Goal: Task Accomplishment & Management: Manage account settings

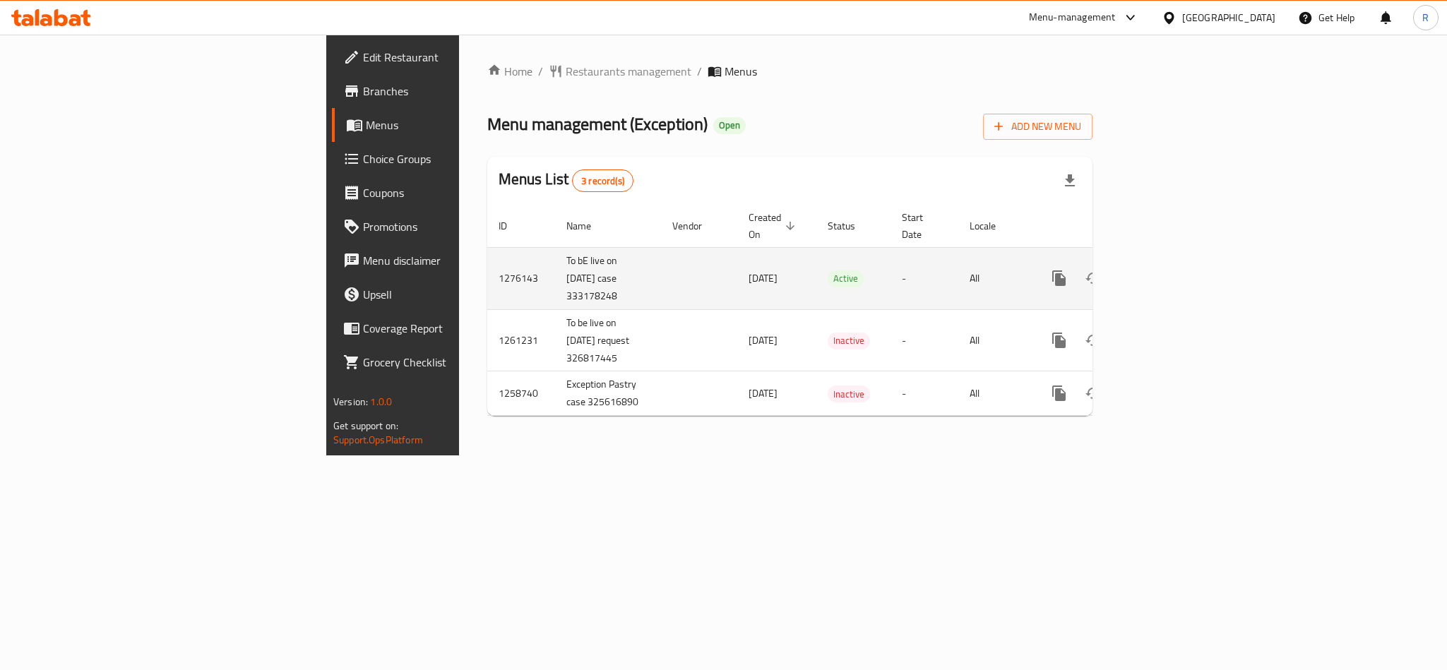
click at [1169, 270] on icon "enhanced table" at bounding box center [1160, 278] width 17 height 17
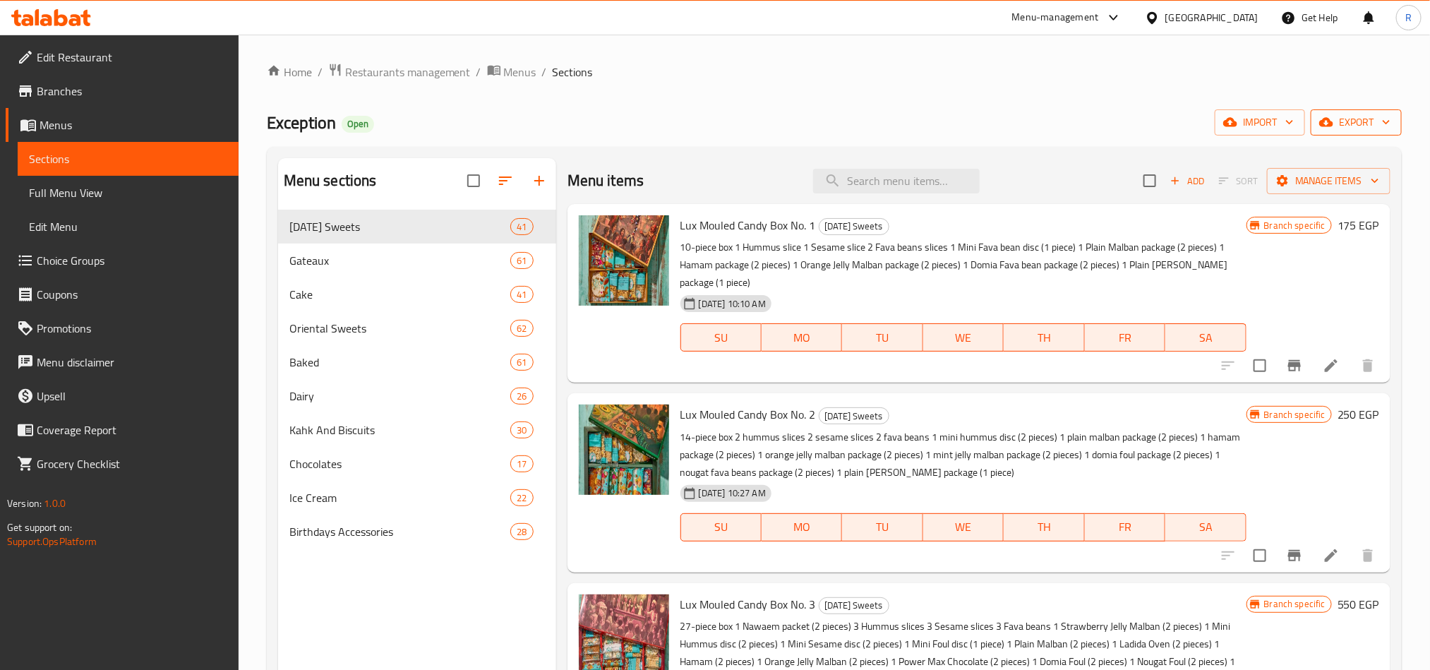
click at [1375, 115] on span "export" at bounding box center [1356, 123] width 68 height 18
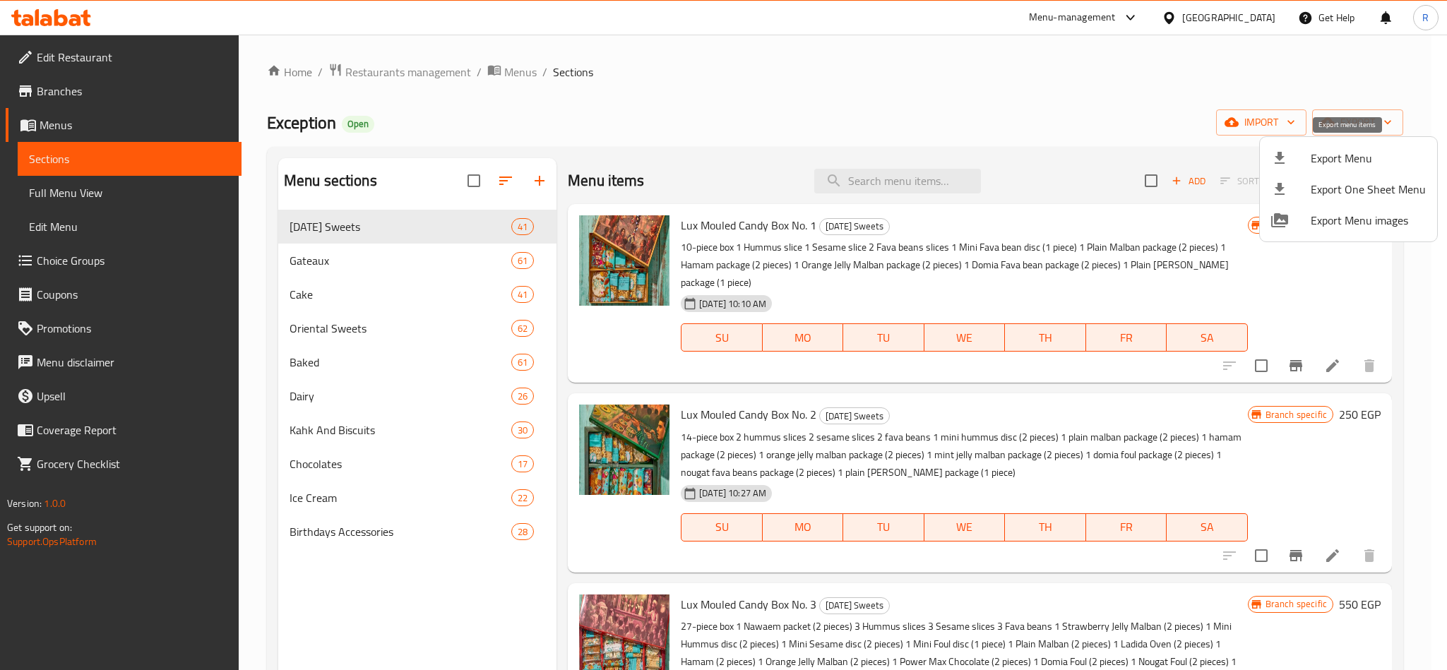
click at [1313, 155] on span "Export Menu" at bounding box center [1367, 158] width 115 height 17
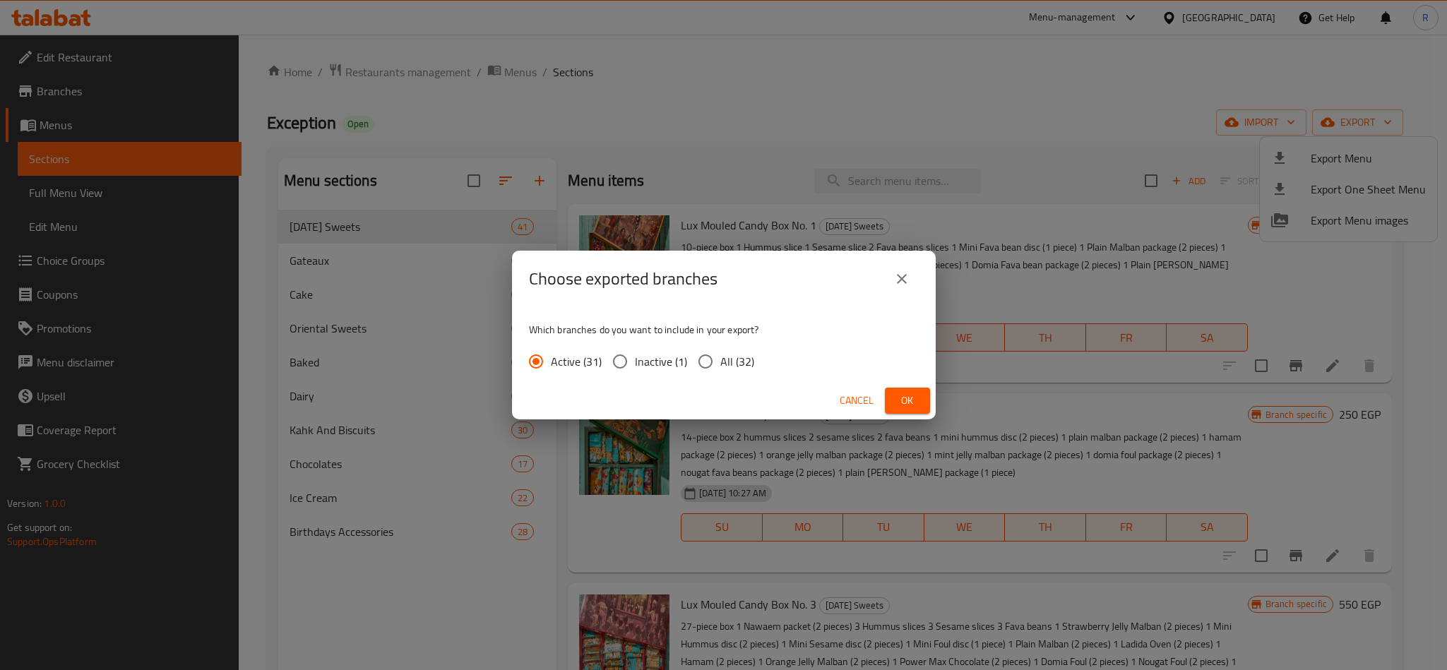
click at [920, 395] on button "Ok" at bounding box center [907, 401] width 45 height 26
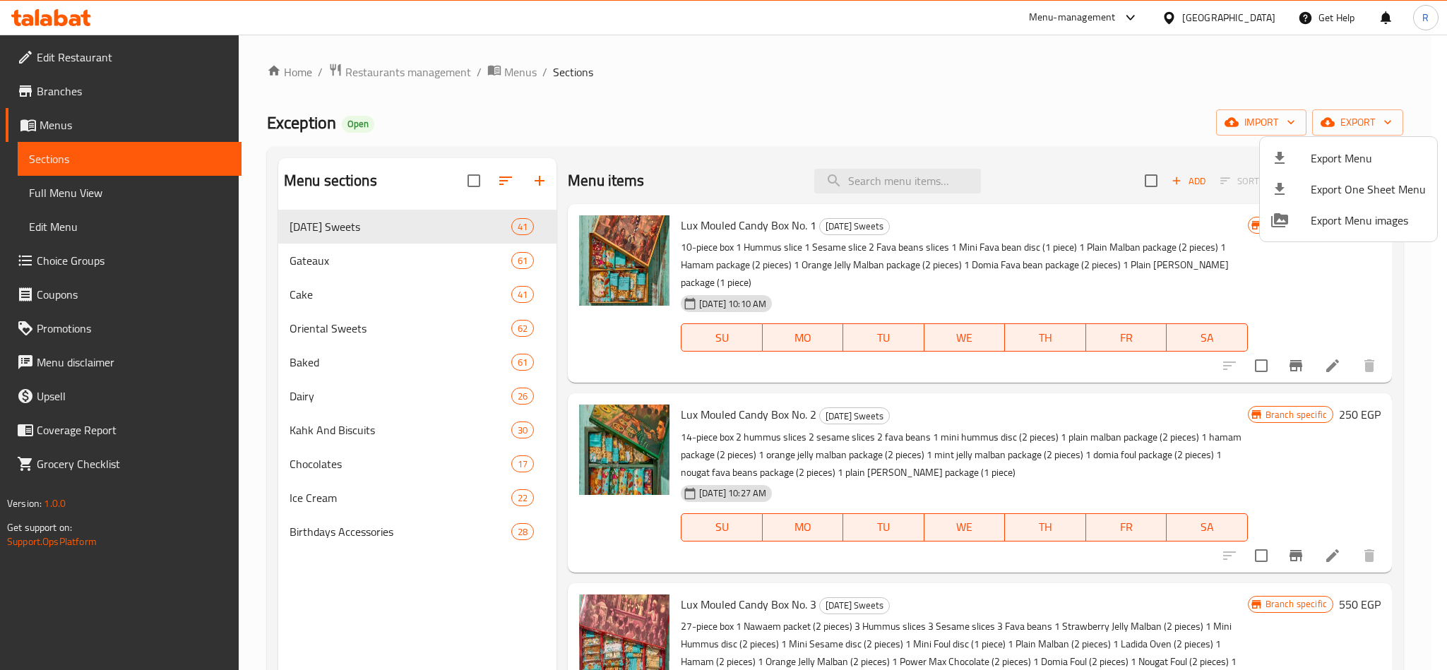
click at [938, 72] on div at bounding box center [723, 335] width 1447 height 670
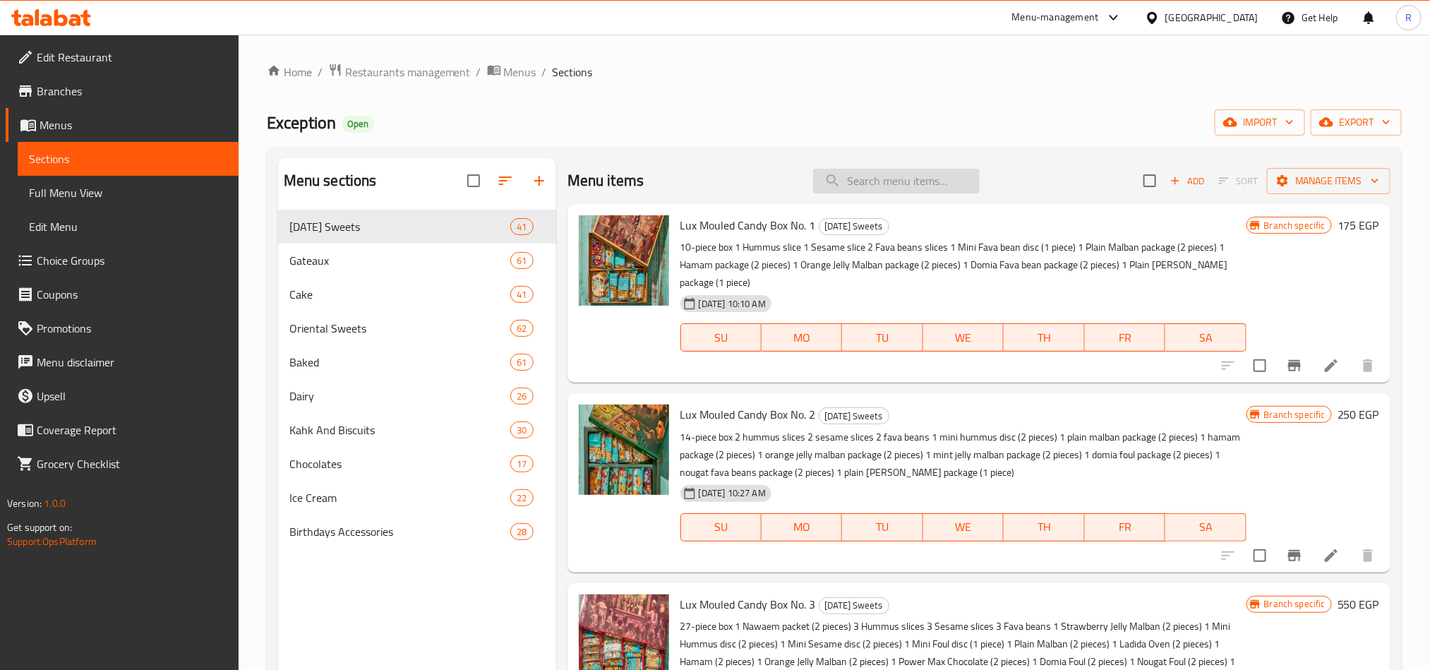
drag, startPoint x: 902, startPoint y: 162, endPoint x: 904, endPoint y: 178, distance: 16.4
click at [902, 164] on div "Menu items Add Sort Manage items" at bounding box center [979, 181] width 823 height 46
click at [904, 181] on input "search" at bounding box center [896, 181] width 167 height 25
paste input "كرواسون رومى"
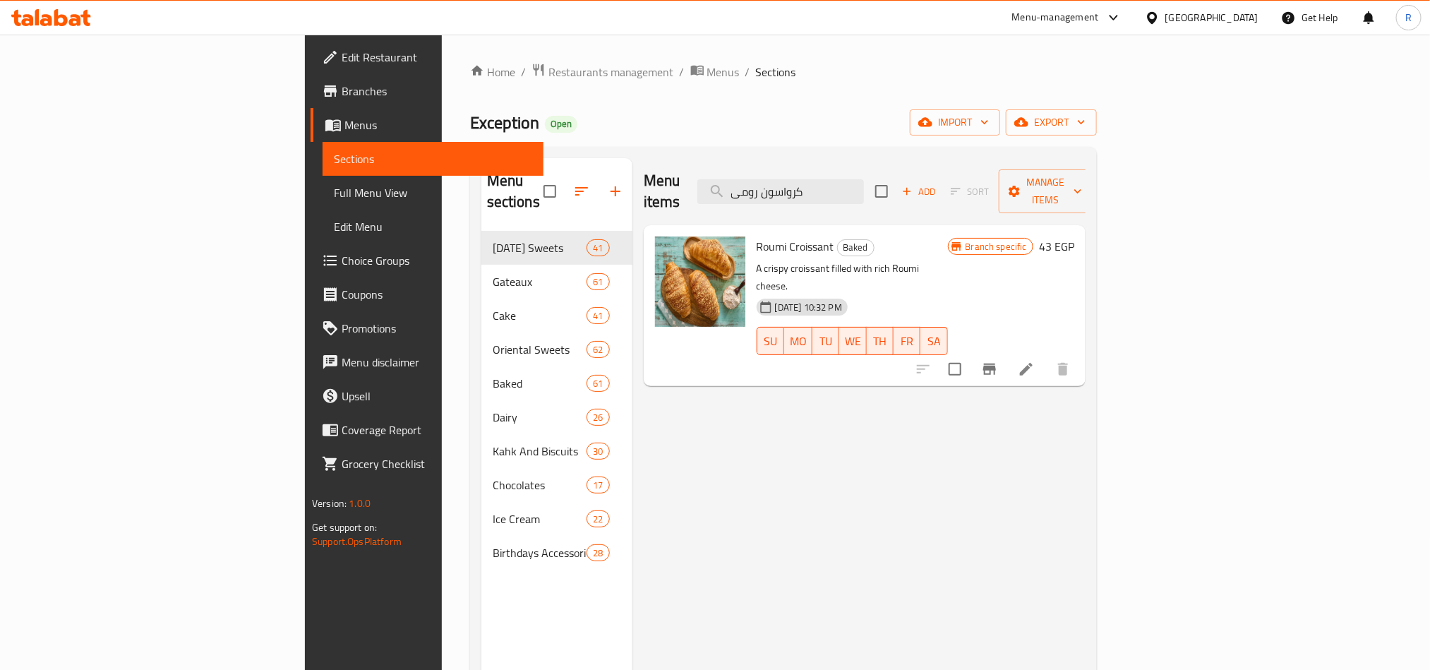
type input "كرواسون رومى"
click at [996, 364] on icon "Branch-specific-item" at bounding box center [990, 369] width 13 height 11
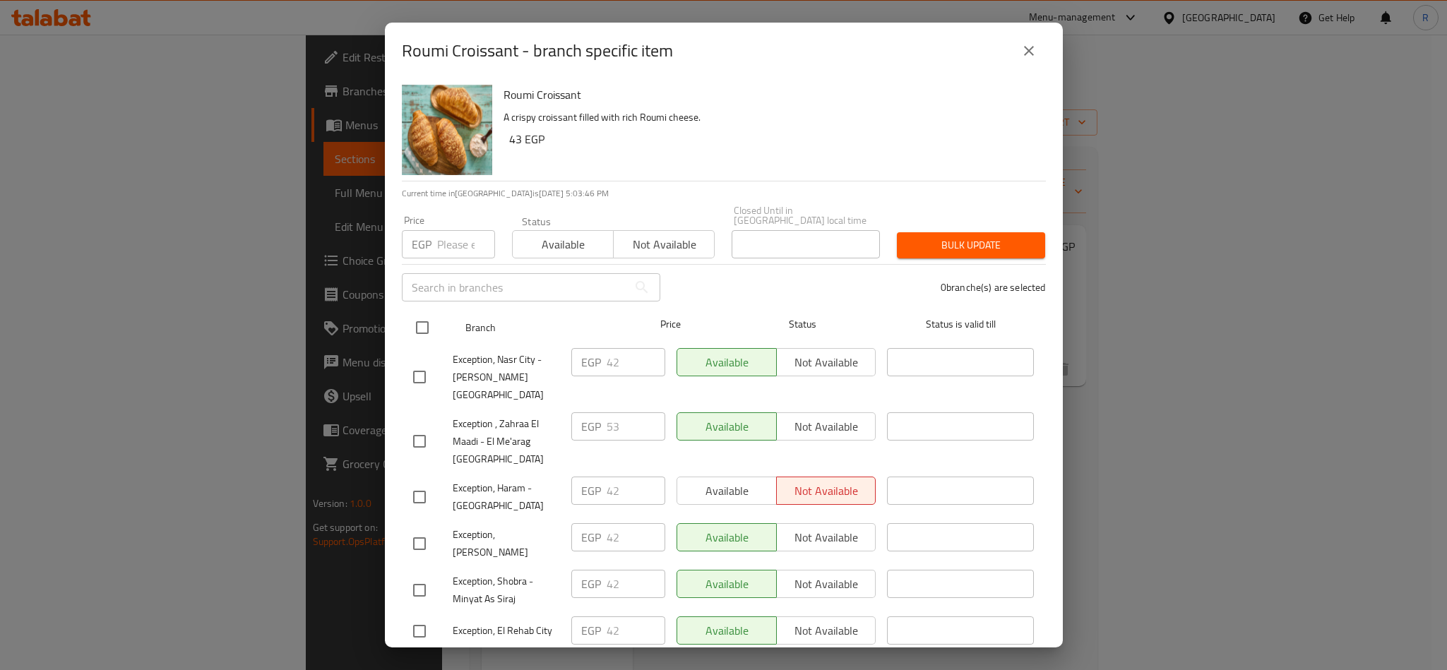
click at [416, 313] on input "checkbox" at bounding box center [422, 328] width 30 height 30
checkbox input "true"
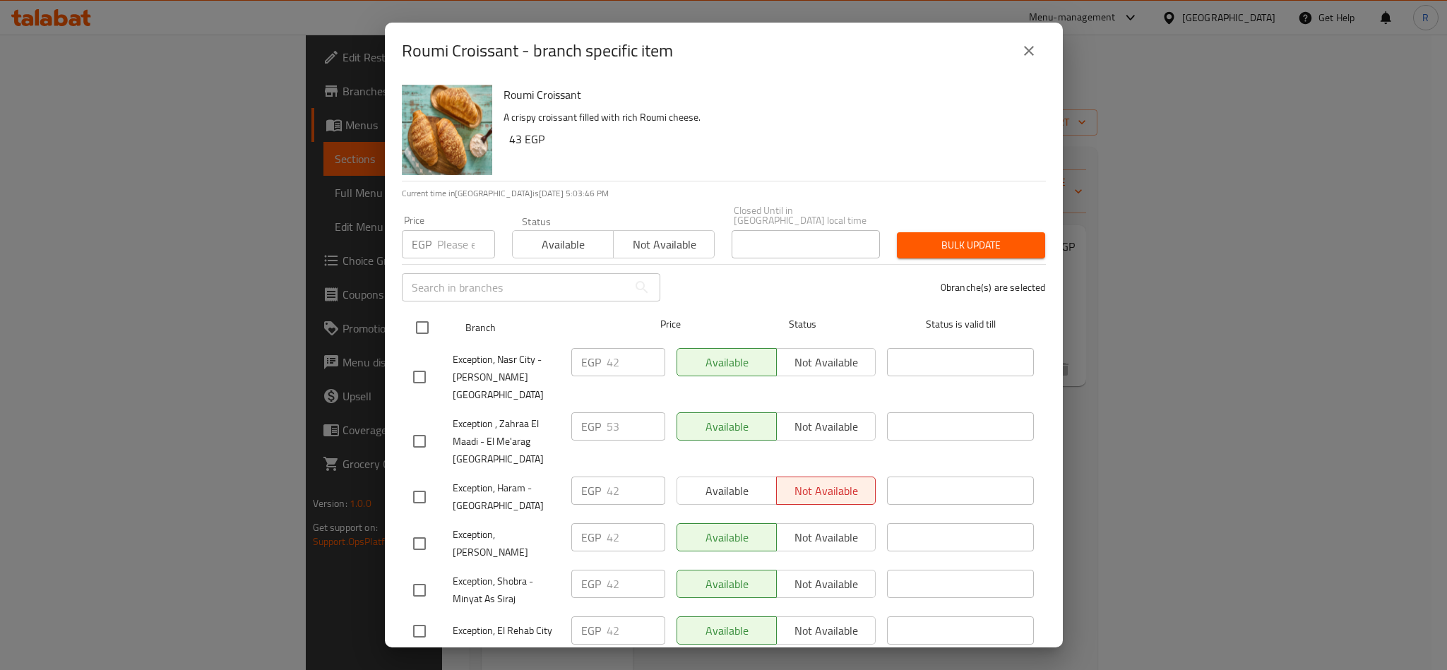
checkbox input "true"
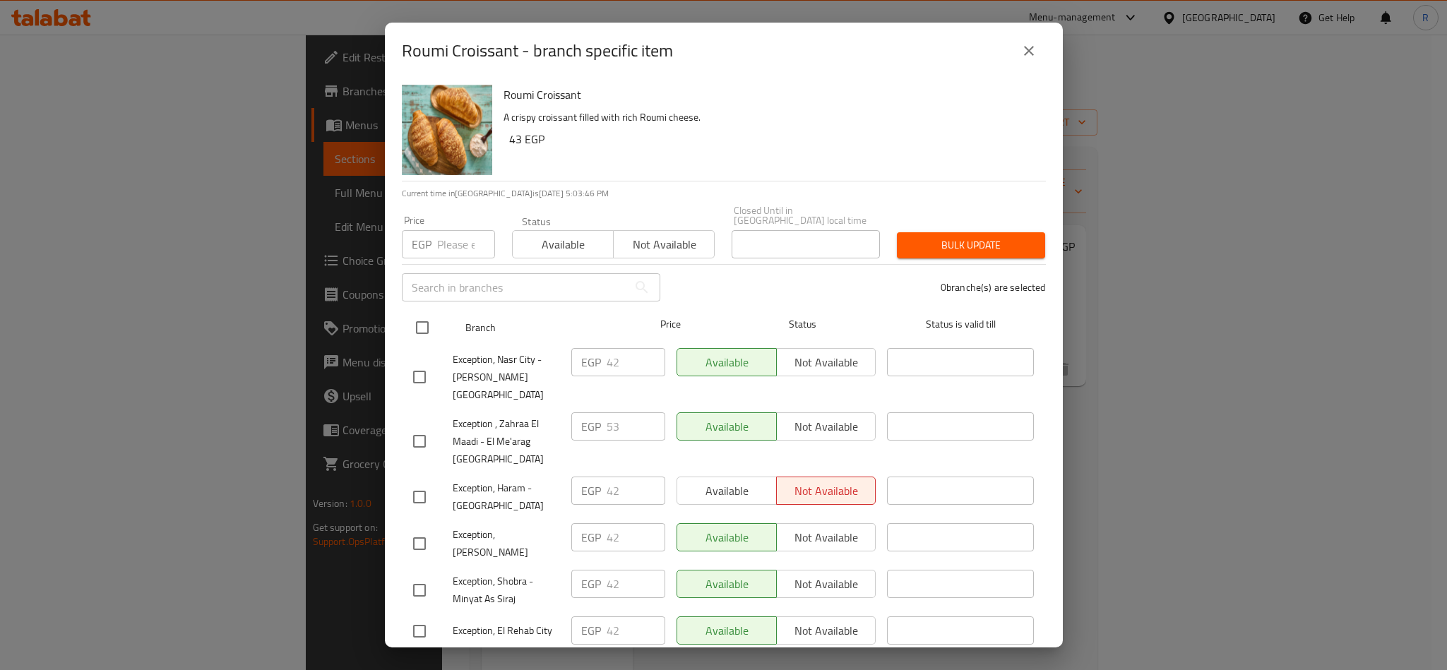
checkbox input "true"
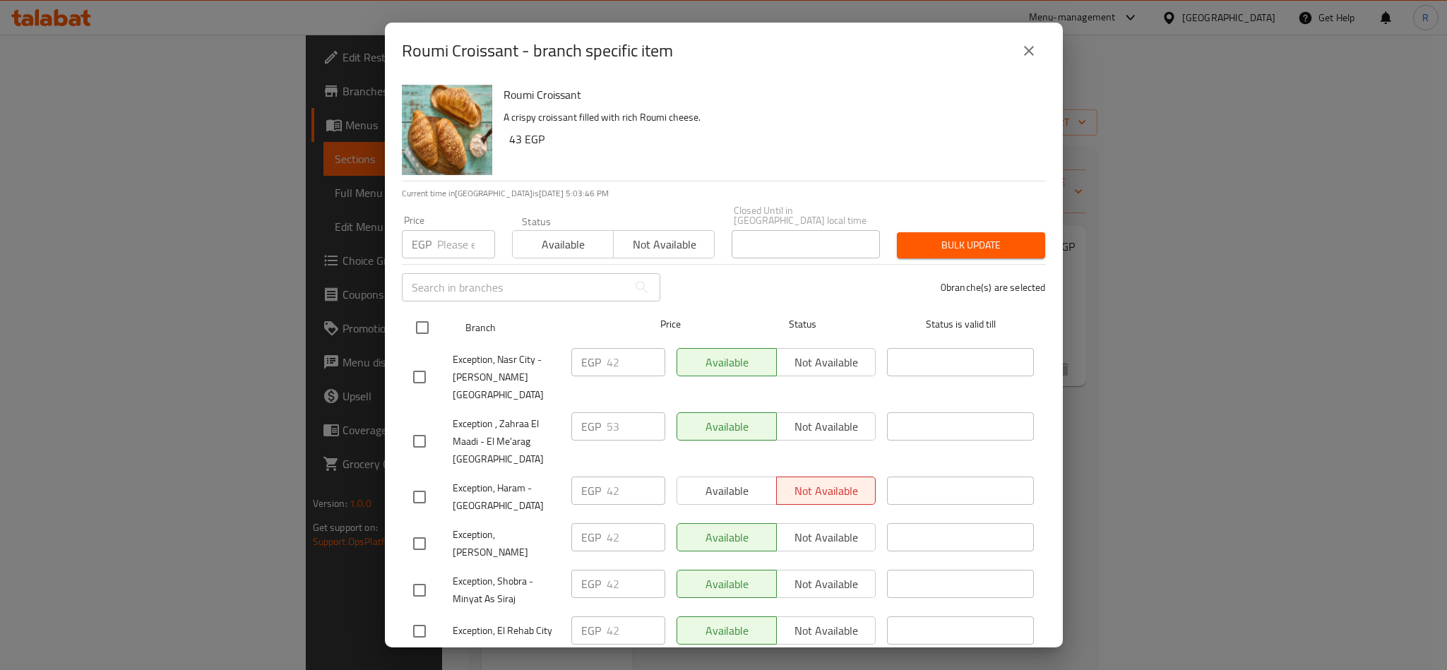
checkbox input "true"
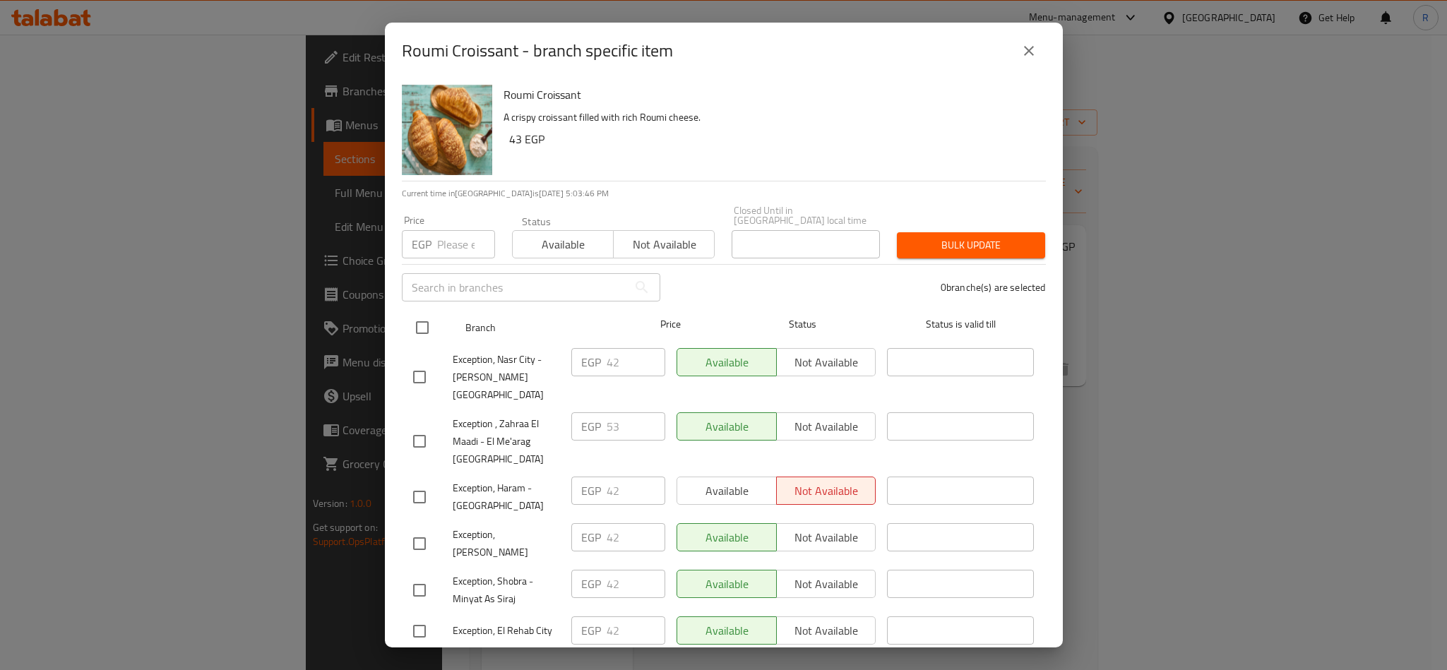
checkbox input "true"
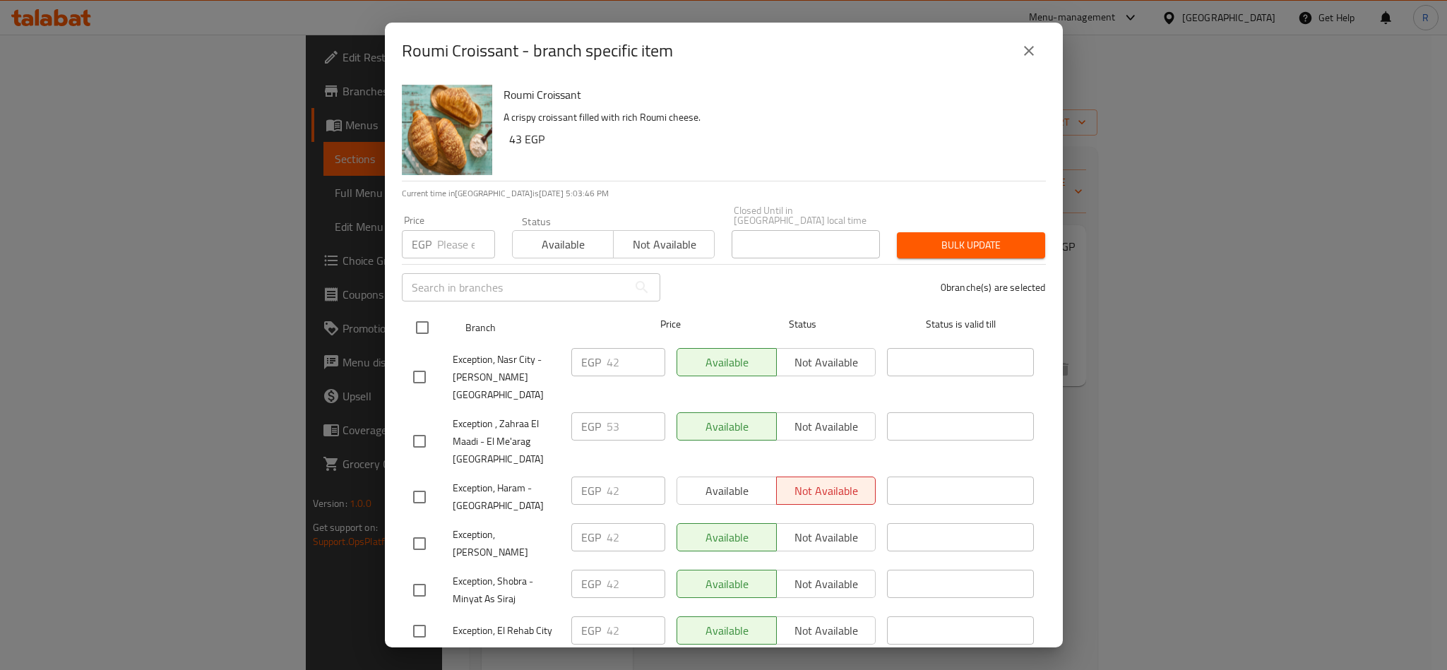
checkbox input "true"
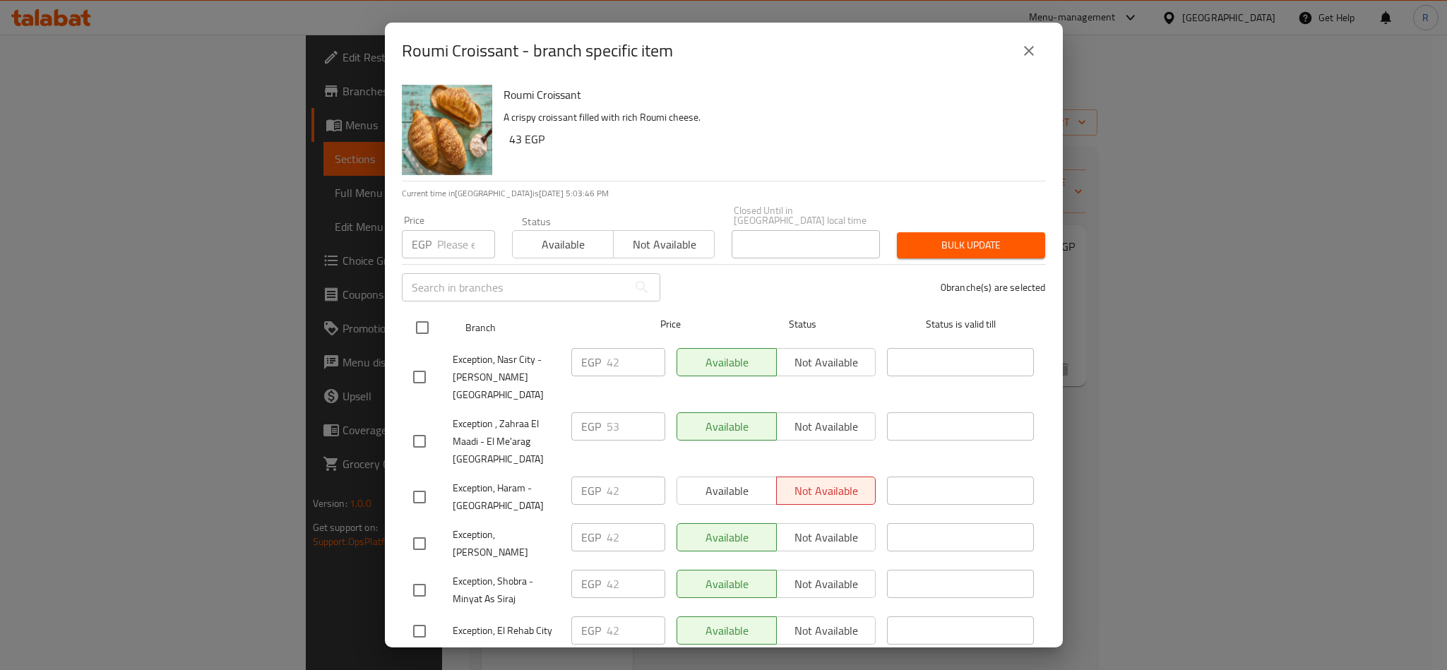
checkbox input "true"
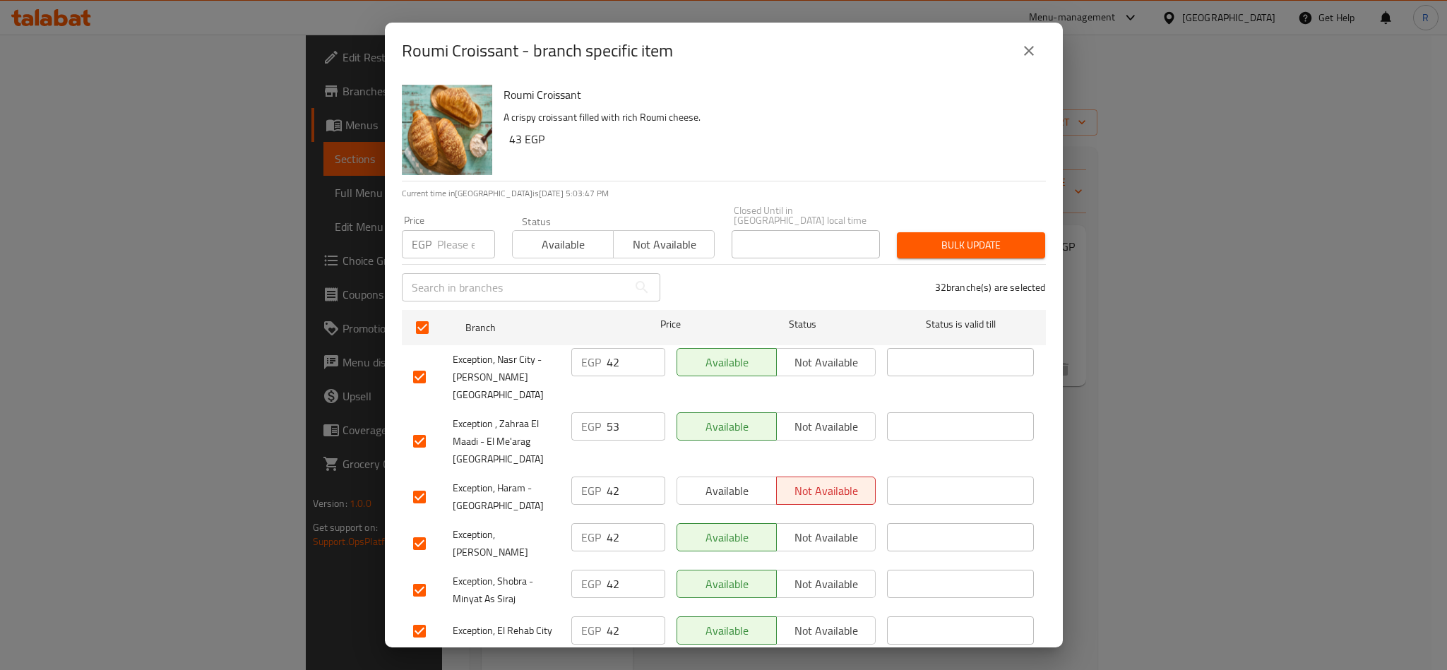
click at [453, 241] on input "number" at bounding box center [466, 244] width 58 height 28
type input "53"
click at [911, 238] on span "Bulk update" at bounding box center [971, 246] width 126 height 18
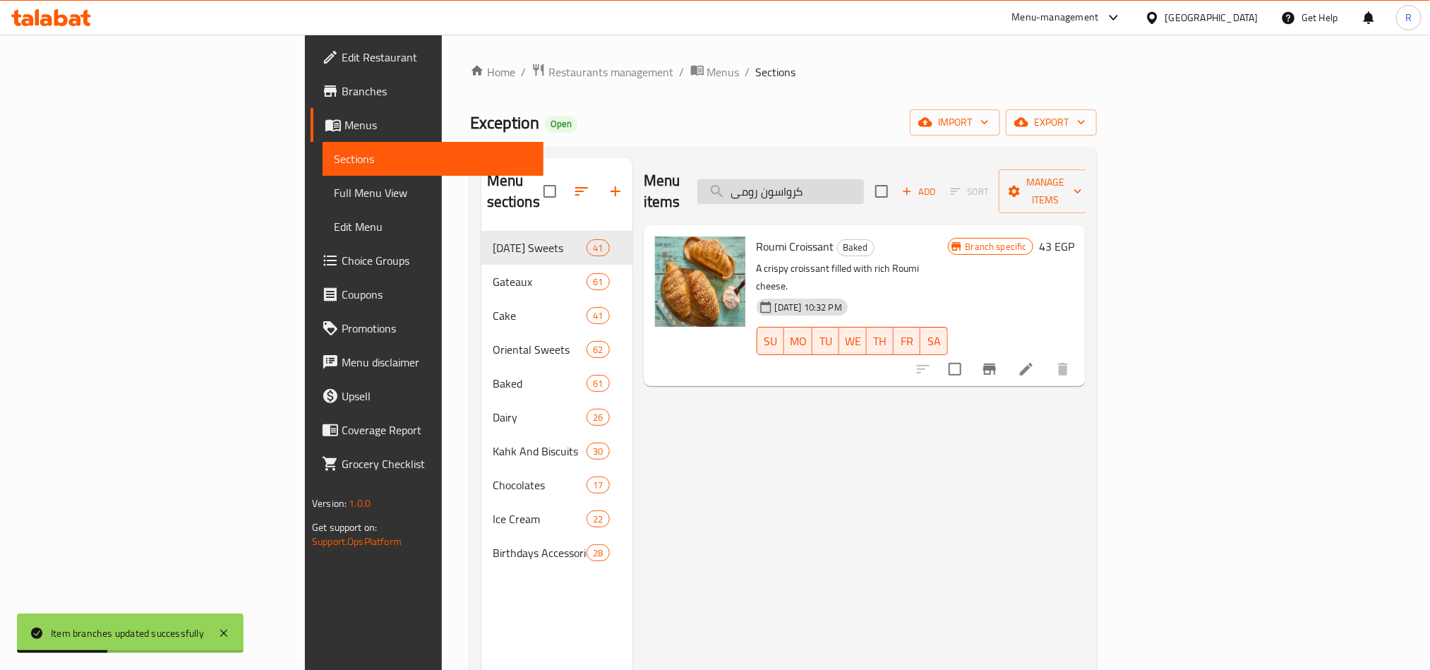
click at [845, 191] on input "كرواسون رومى" at bounding box center [781, 191] width 167 height 25
paste input "وكولاتة"
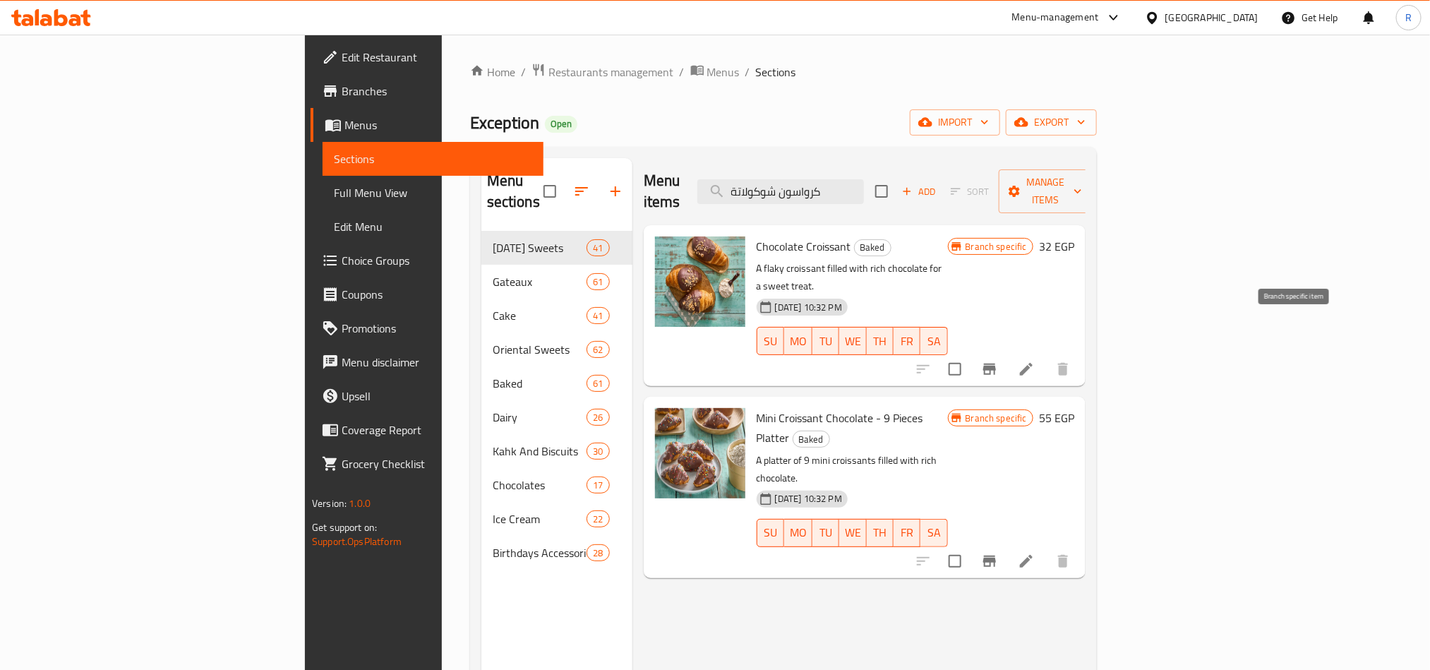
type input "كرواسون شوكولاتة"
click at [996, 364] on icon "Branch-specific-item" at bounding box center [990, 369] width 13 height 11
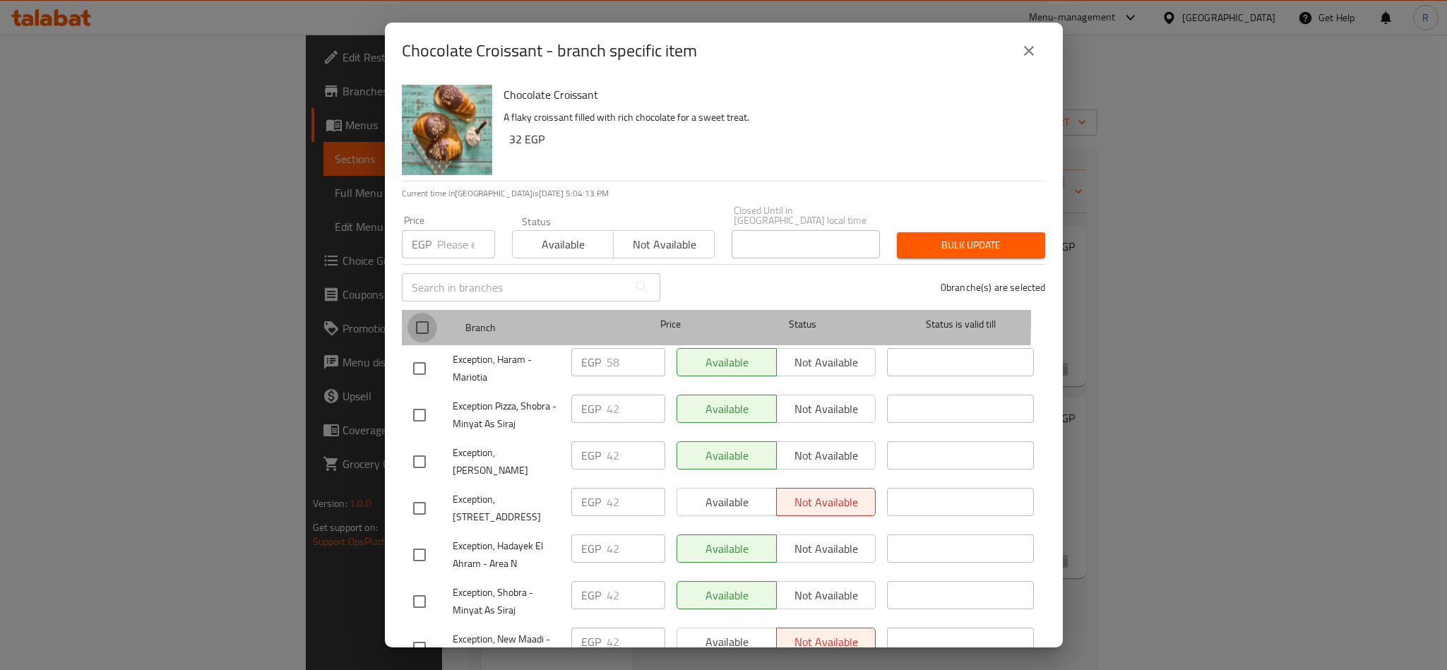
click at [420, 313] on input "checkbox" at bounding box center [422, 328] width 30 height 30
checkbox input "true"
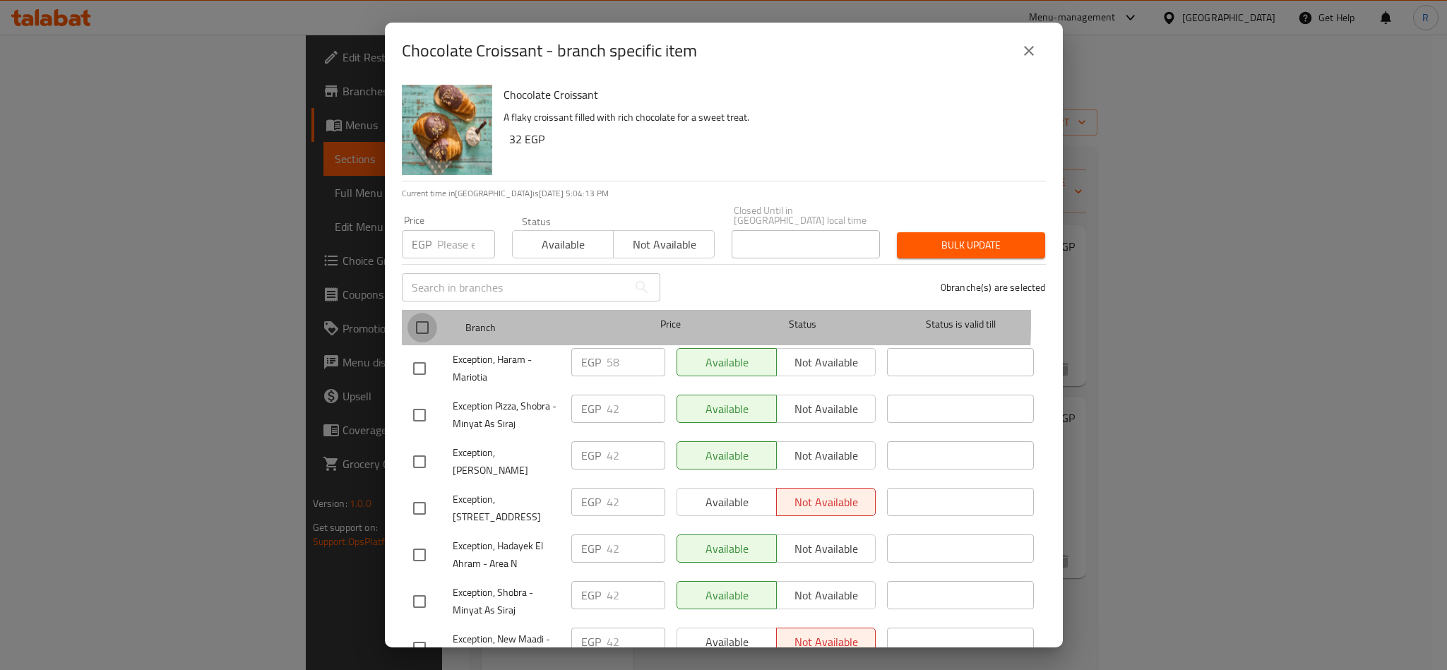
checkbox input "true"
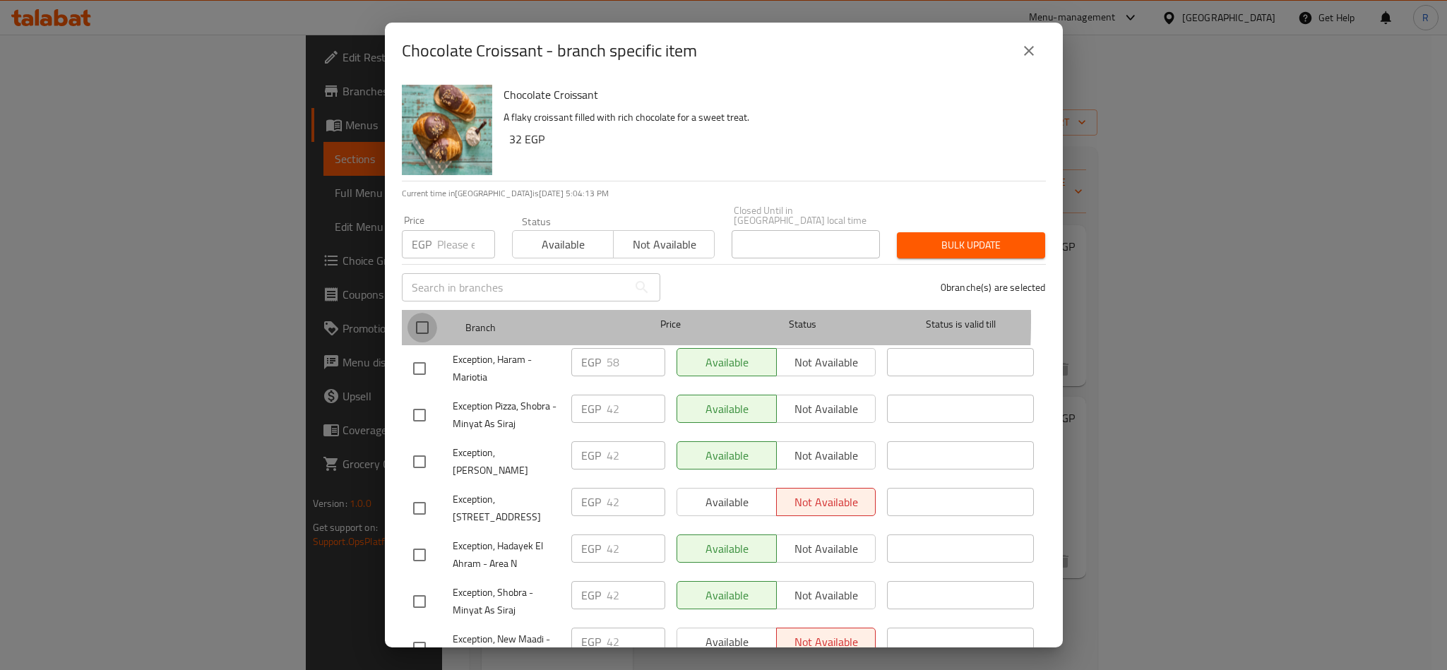
checkbox input "true"
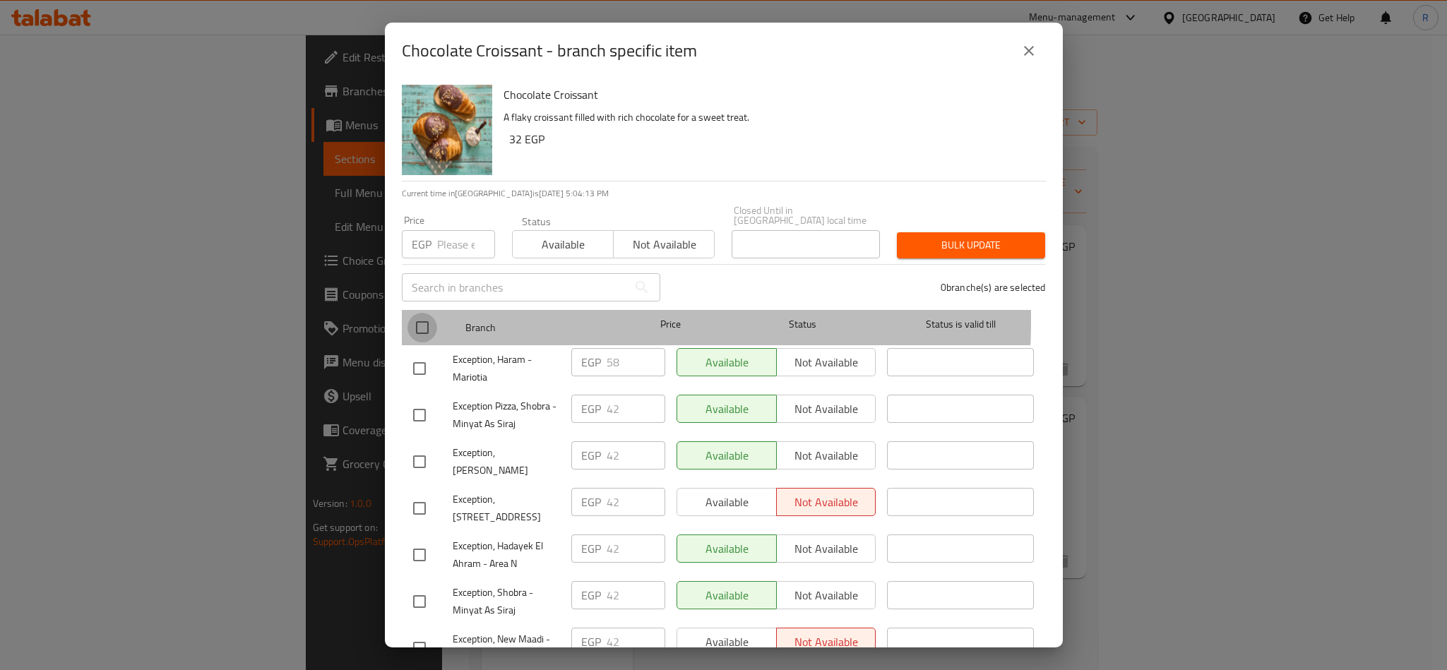
checkbox input "true"
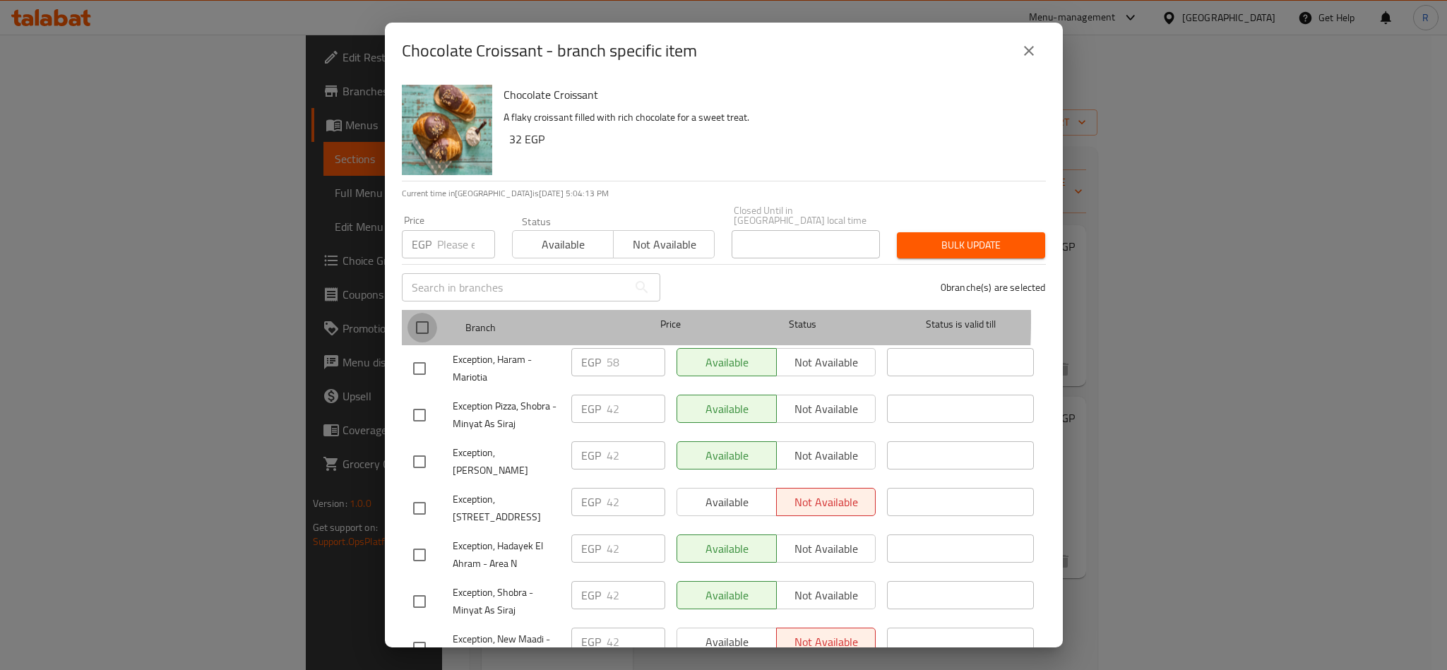
checkbox input "true"
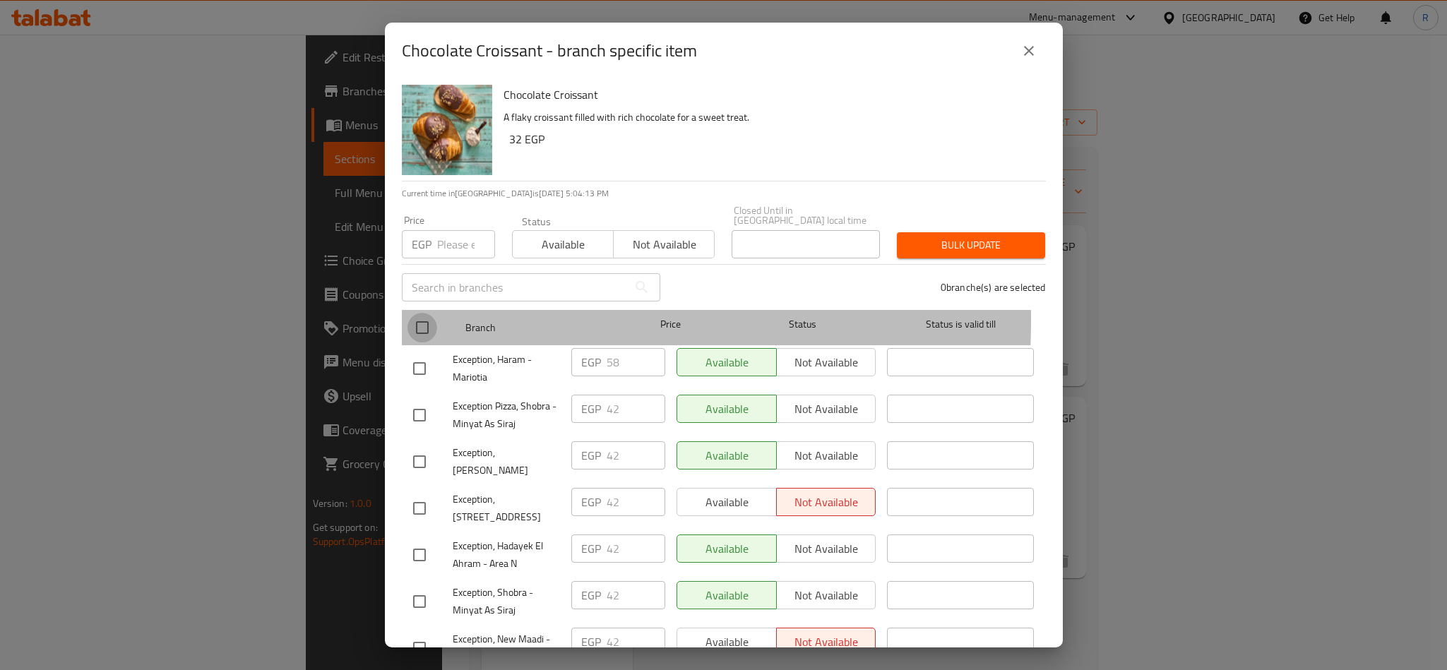
checkbox input "true"
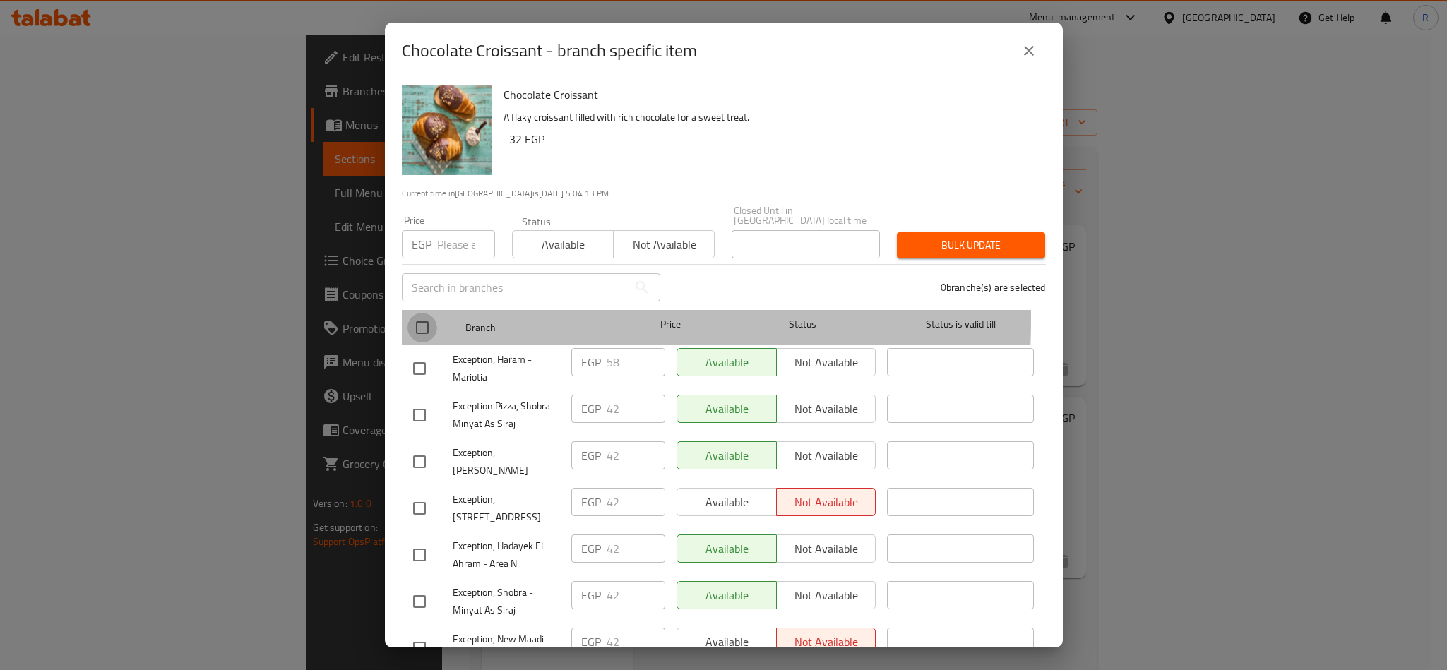
checkbox input "true"
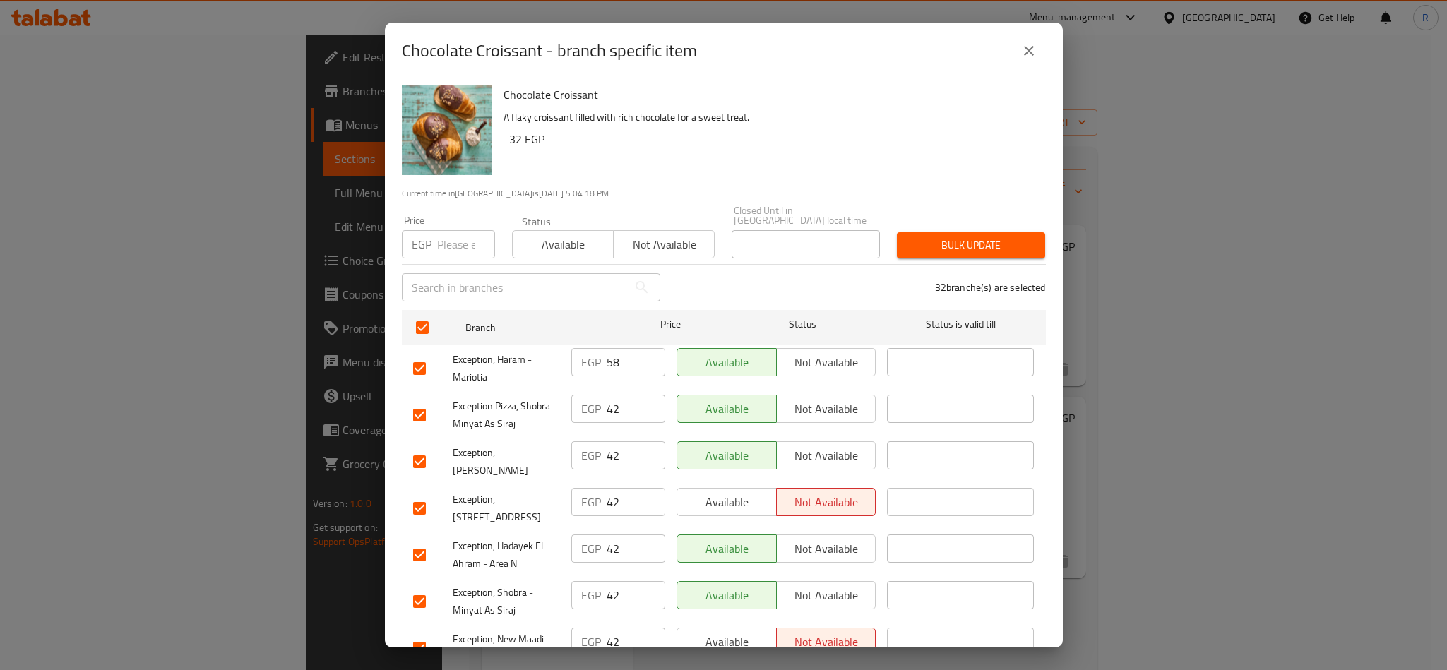
click at [452, 238] on input "number" at bounding box center [466, 244] width 58 height 28
type input "58"
click at [930, 237] on span "Bulk update" at bounding box center [971, 246] width 126 height 18
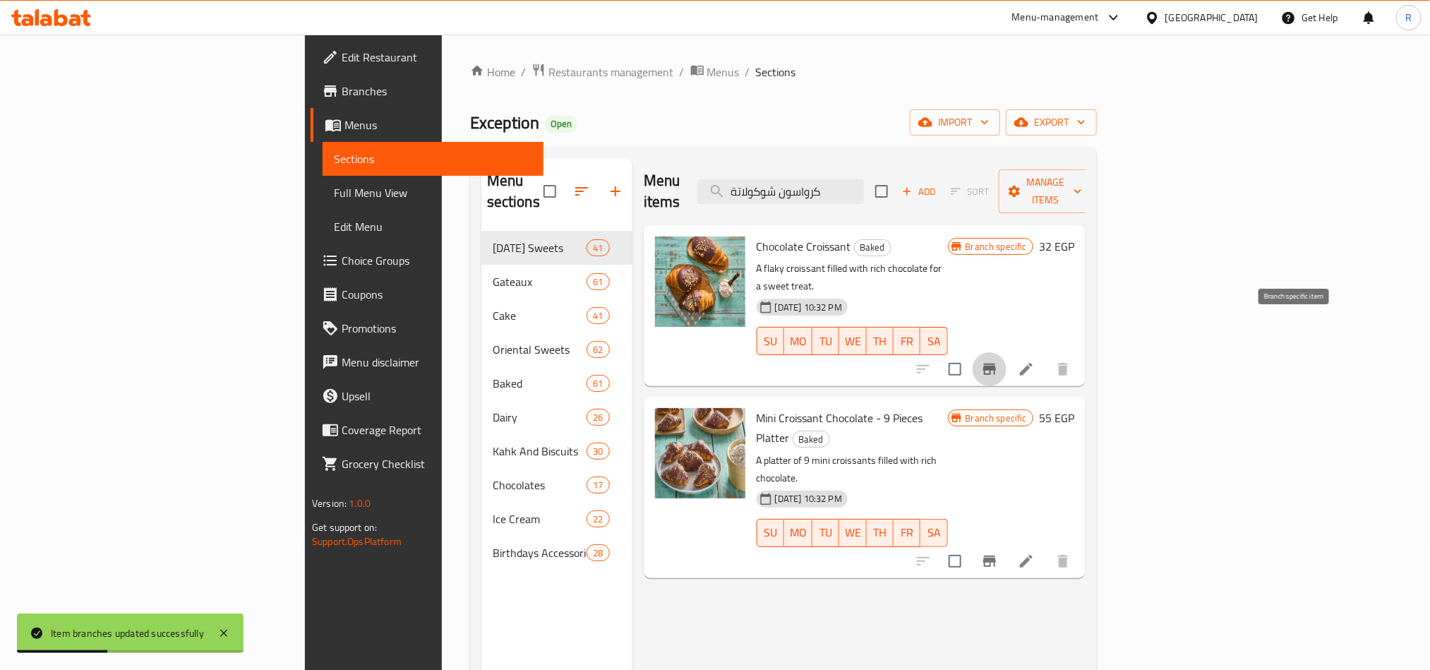
click at [1007, 352] on button "Branch-specific-item" at bounding box center [990, 369] width 34 height 34
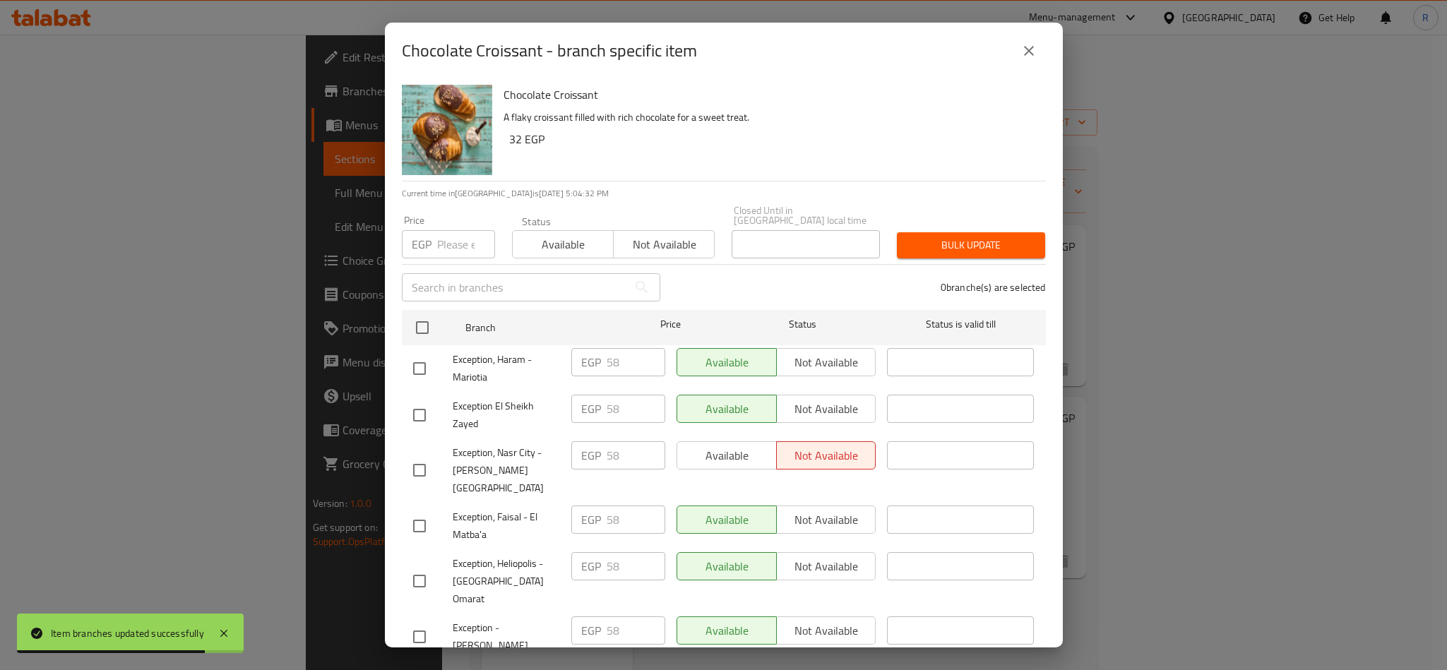
click at [1036, 47] on icon "close" at bounding box center [1028, 50] width 17 height 17
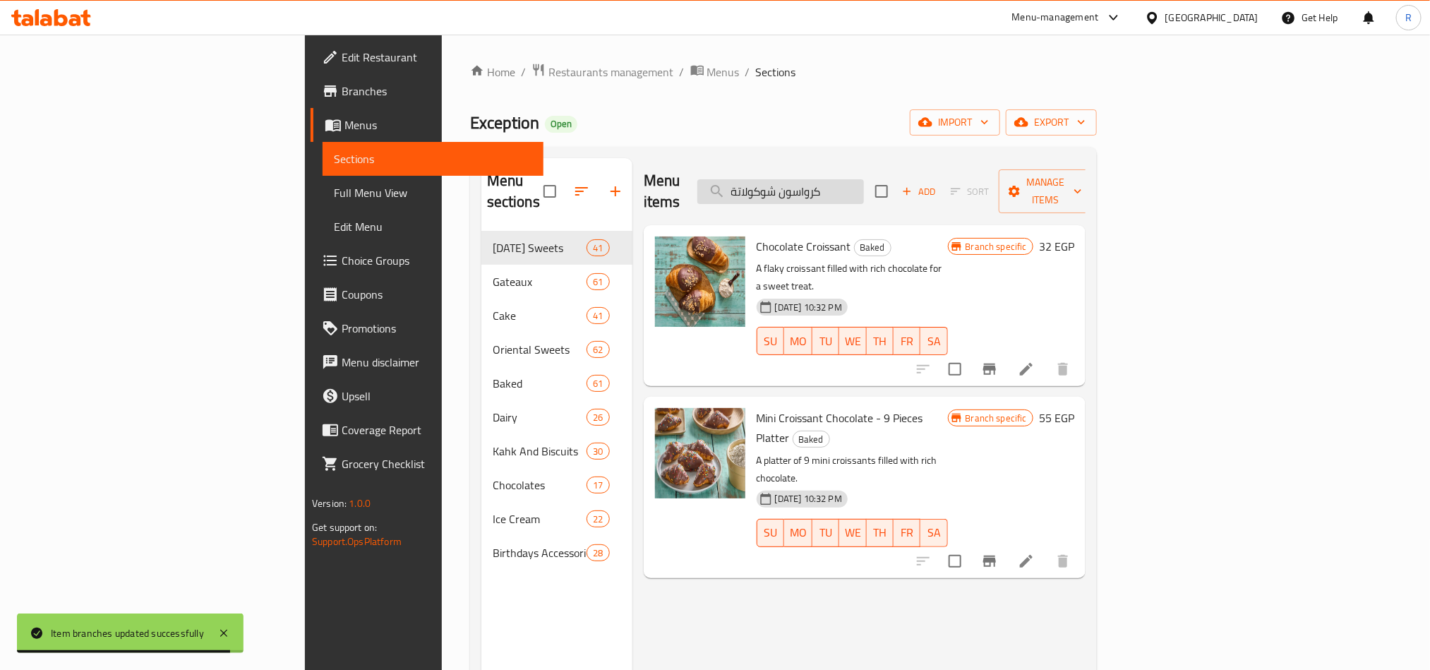
click at [864, 183] on input "كرواسون شوكولاتة" at bounding box center [781, 191] width 167 height 25
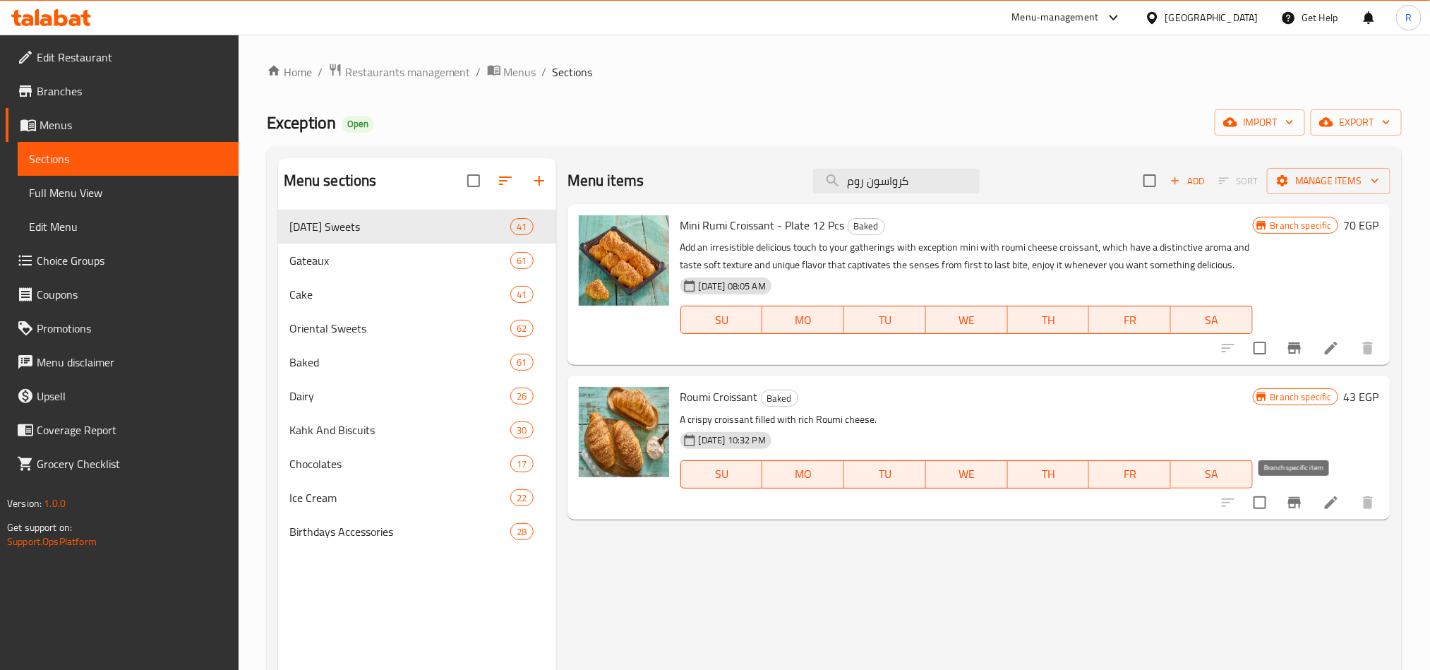
type input "كرواسون روم"
click at [1291, 494] on icon "Branch-specific-item" at bounding box center [1294, 502] width 17 height 17
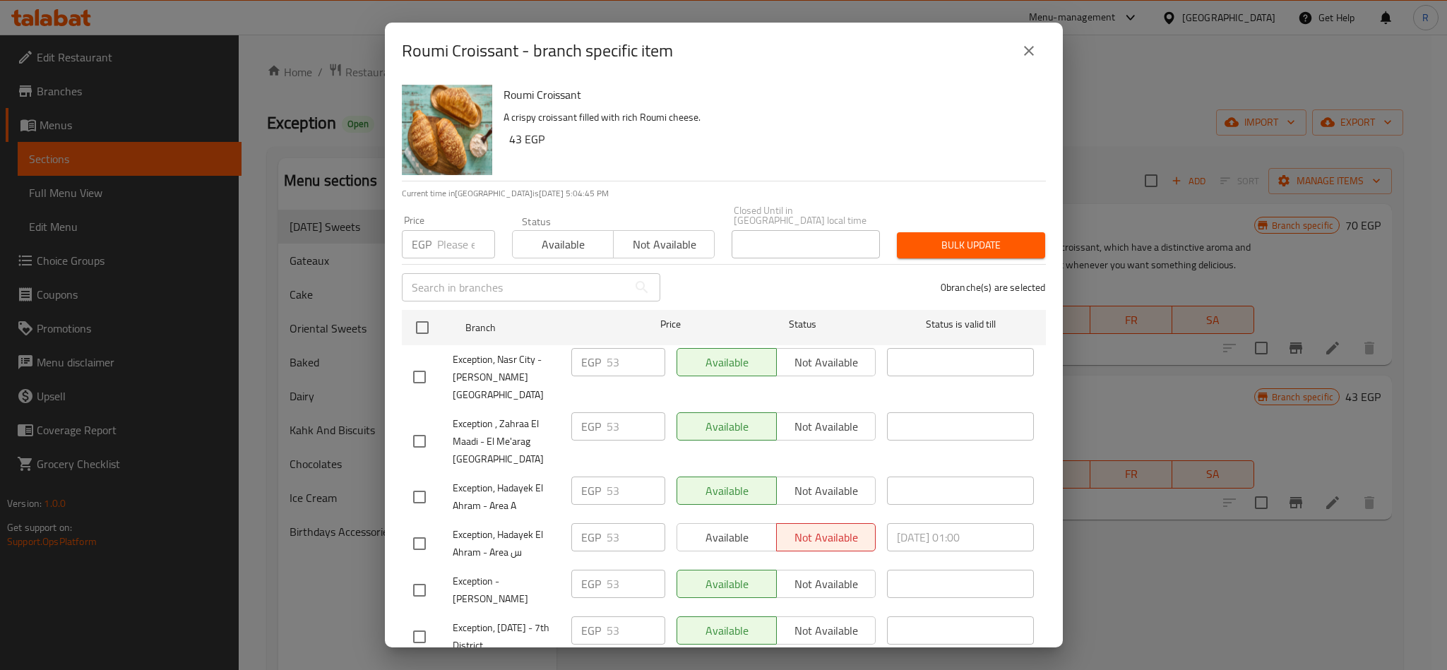
click at [1020, 62] on button "close" at bounding box center [1029, 51] width 34 height 34
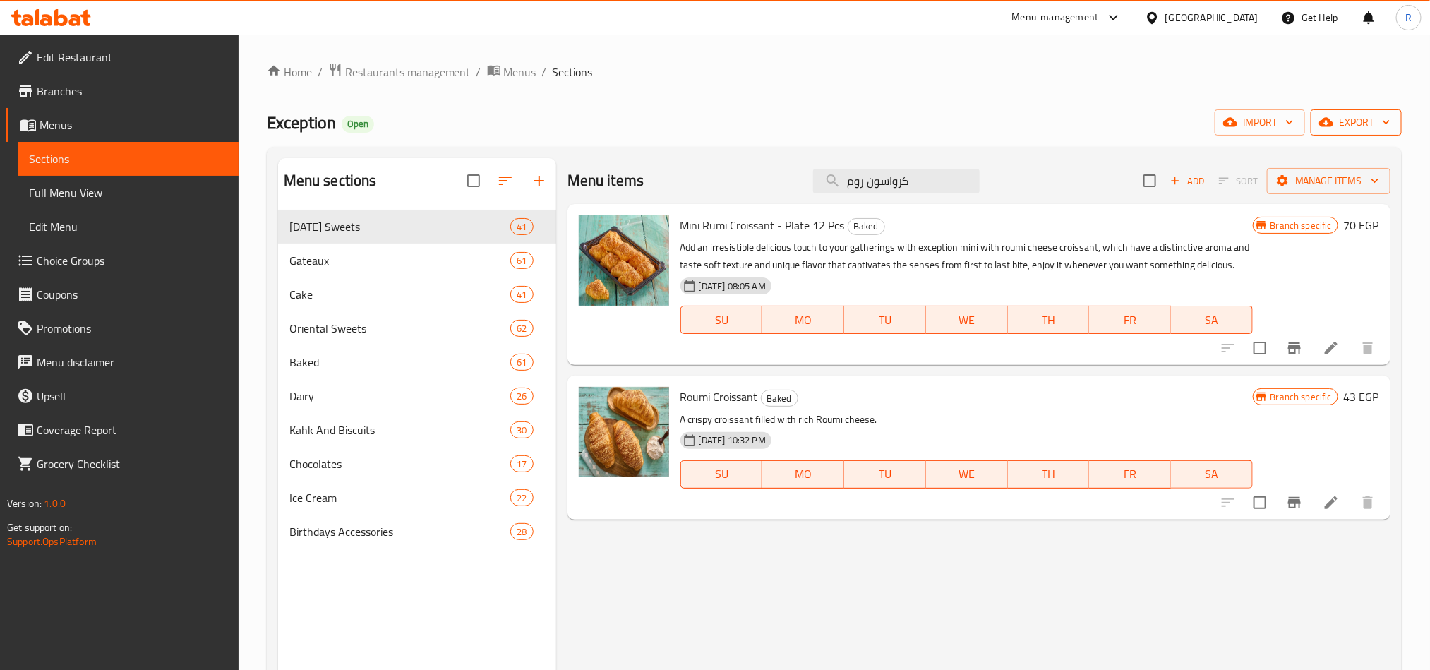
click at [1332, 119] on icon "button" at bounding box center [1327, 122] width 14 height 14
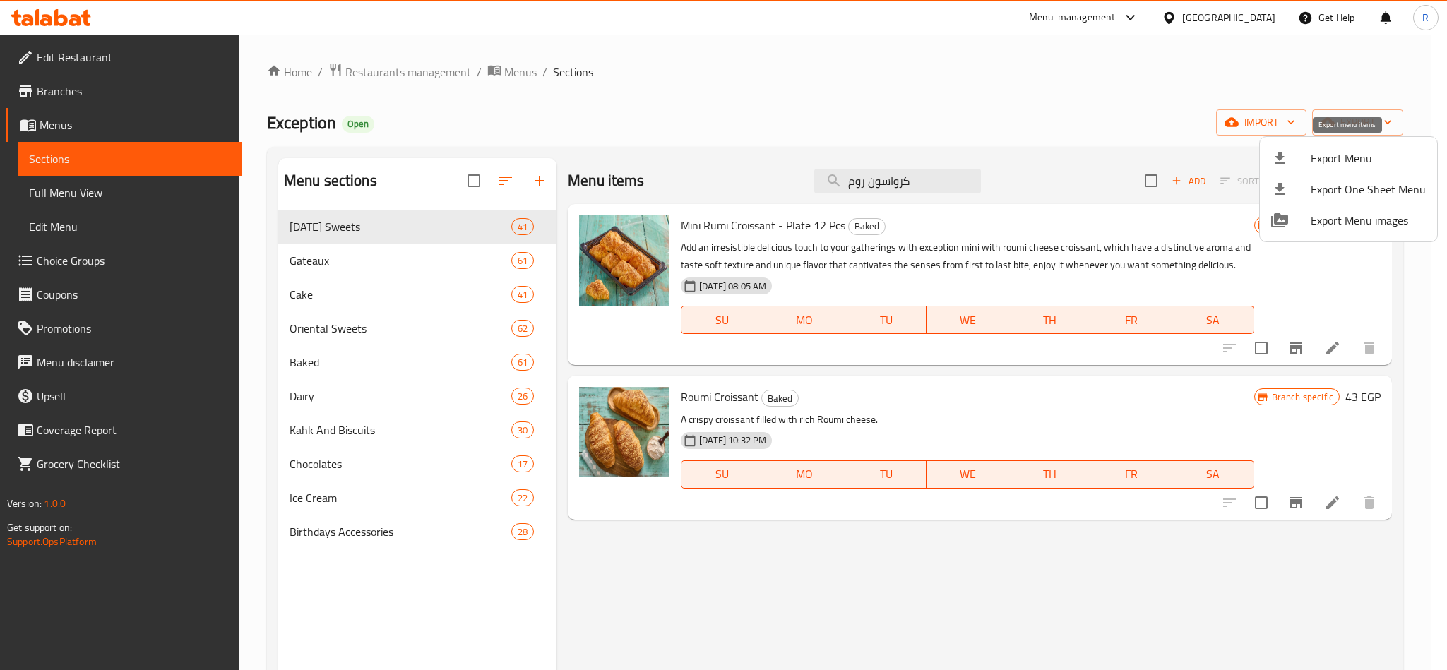
click at [1295, 167] on li "Export Menu" at bounding box center [1348, 158] width 177 height 31
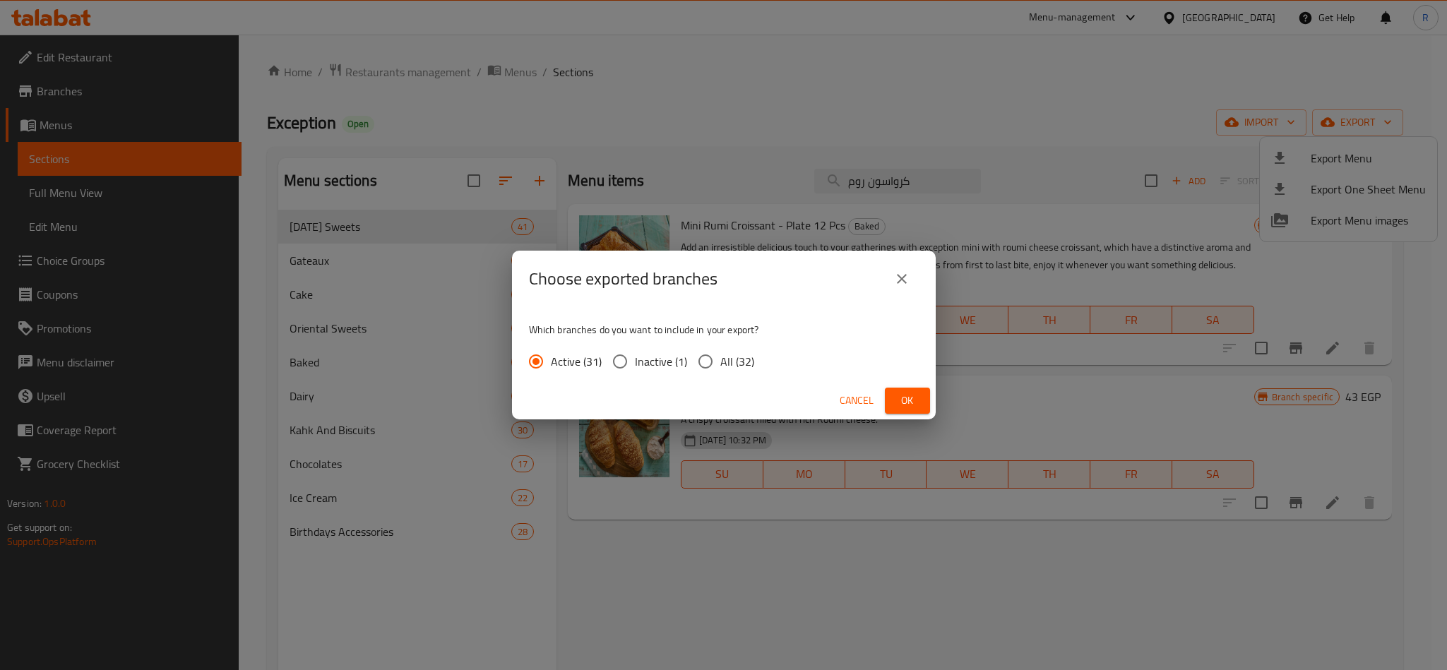
click at [903, 407] on span "Ok" at bounding box center [907, 401] width 23 height 18
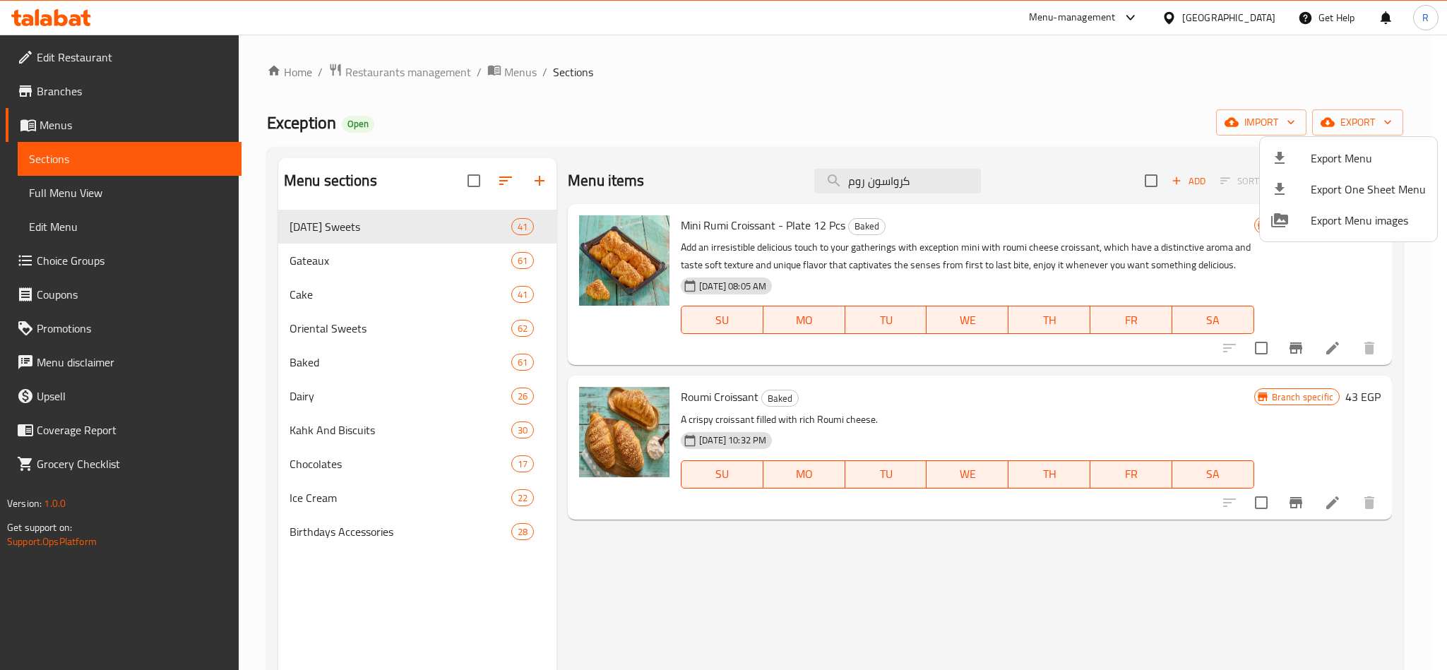
click at [68, 90] on div at bounding box center [723, 335] width 1447 height 670
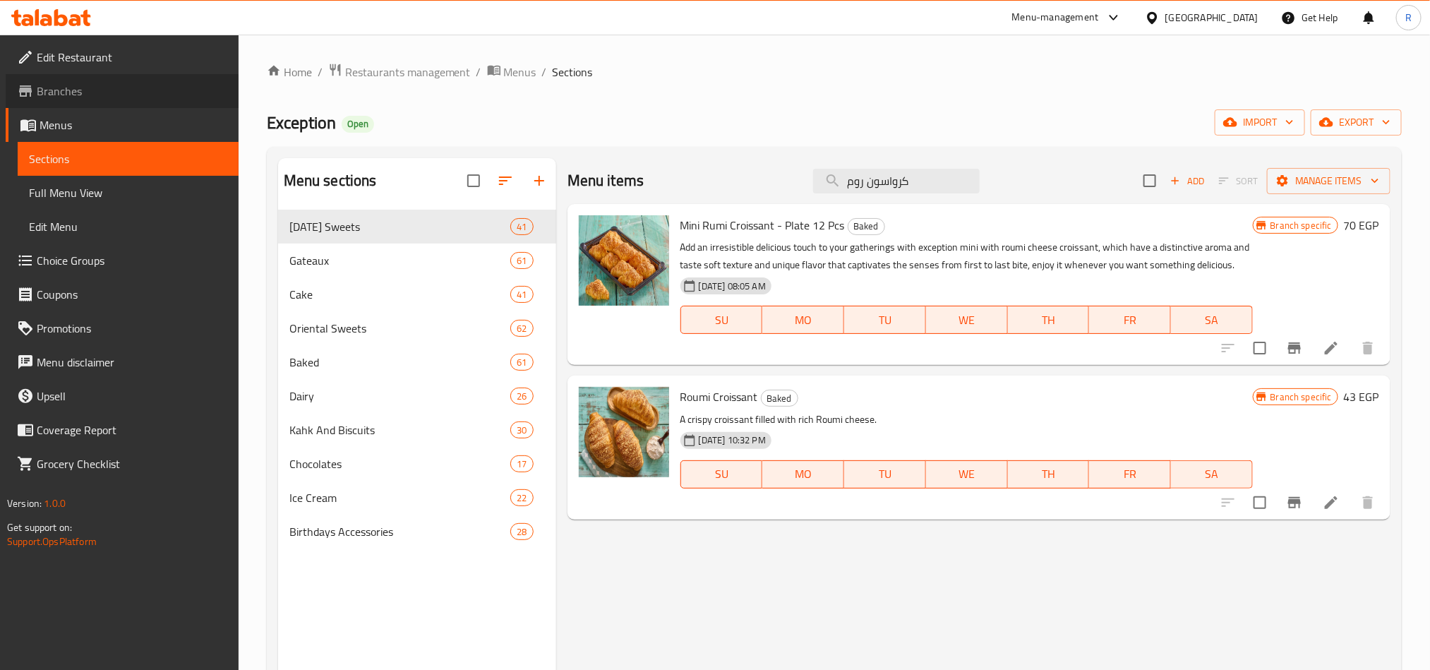
click at [68, 90] on span "Branches" at bounding box center [132, 91] width 191 height 17
